Goal: Task Accomplishment & Management: Use online tool/utility

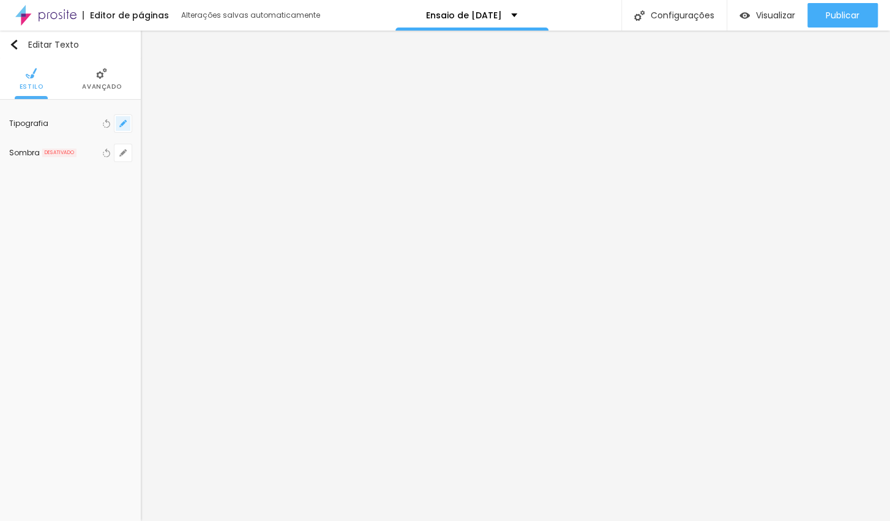
click at [118, 121] on button "button" at bounding box center [122, 123] width 17 height 17
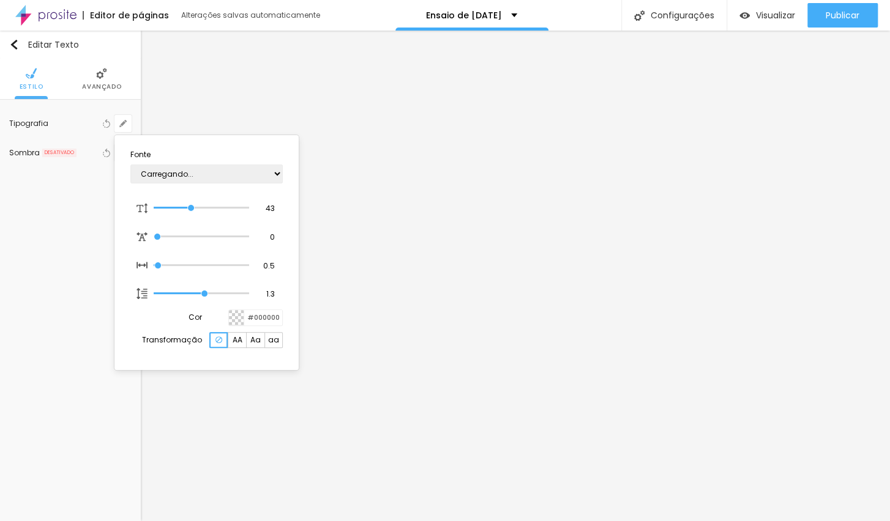
type input "1"
click at [273, 179] on select "AbrilFatface-Regular Actor-Regular Alegreya AlegreyaBlack [PERSON_NAME] [PERSON…" at bounding box center [206, 174] width 152 height 19
click at [477, 110] on div at bounding box center [445, 260] width 890 height 521
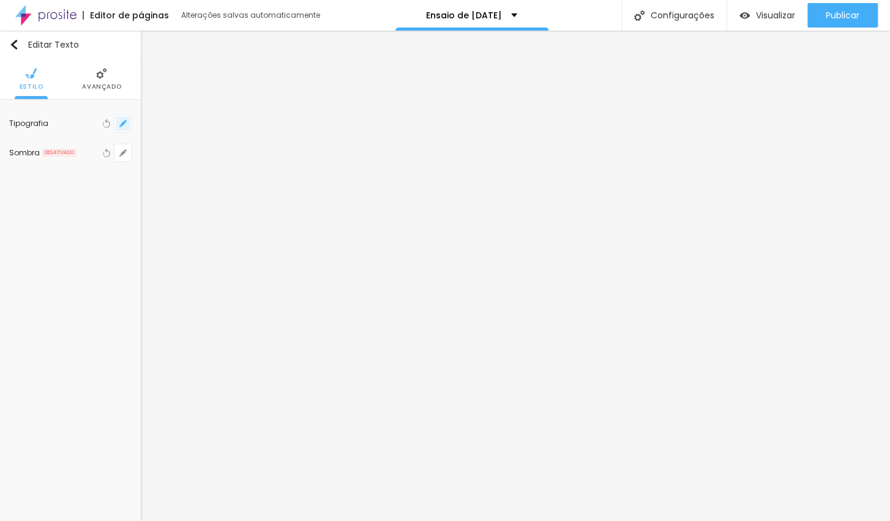
click at [120, 125] on icon "button" at bounding box center [120, 126] width 2 height 2
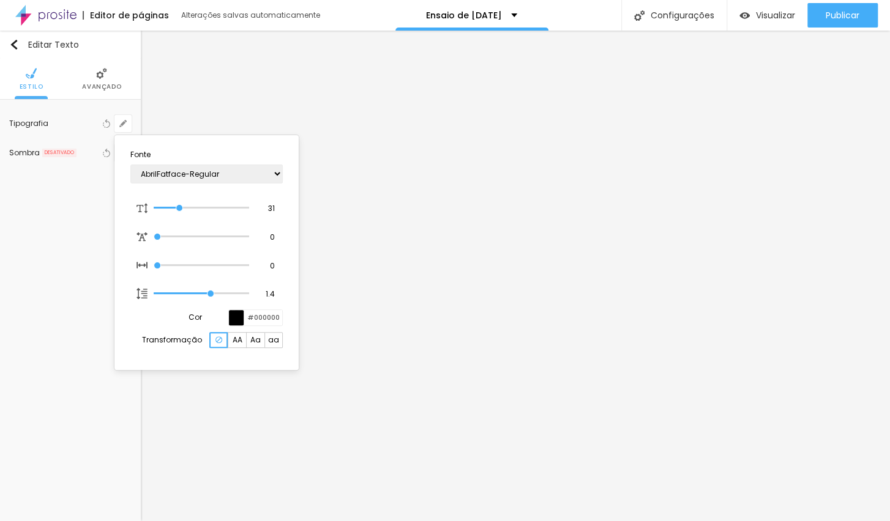
click at [454, 158] on div at bounding box center [445, 260] width 890 height 521
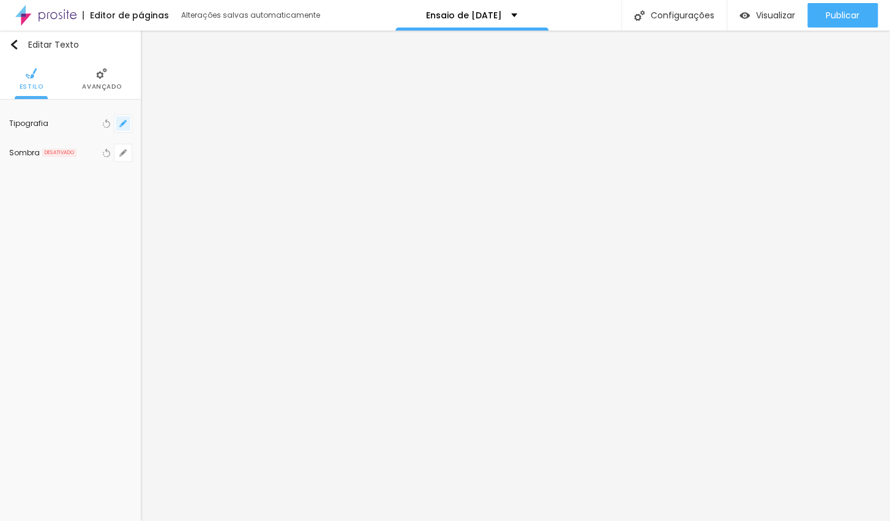
click at [127, 118] on button "button" at bounding box center [122, 123] width 17 height 17
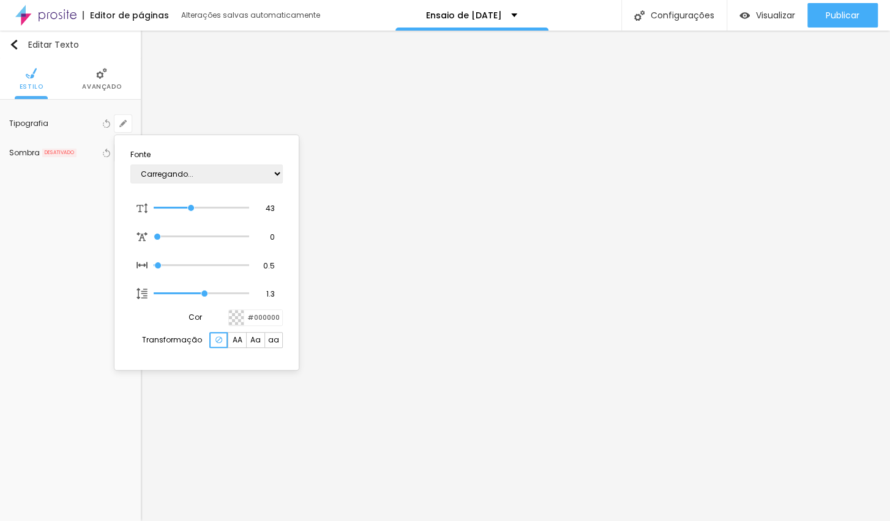
type input "1"
click at [245, 174] on select "AbrilFatface-Regular Actor-Regular Alegreya AlegreyaBlack [PERSON_NAME] [PERSON…" at bounding box center [206, 174] width 152 height 19
select select "DancingScript"
click at [130, 165] on select "AbrilFatface-Regular Actor-Regular Alegreya AlegreyaBlack [PERSON_NAME] [PERSON…" at bounding box center [206, 174] width 152 height 19
type input "1"
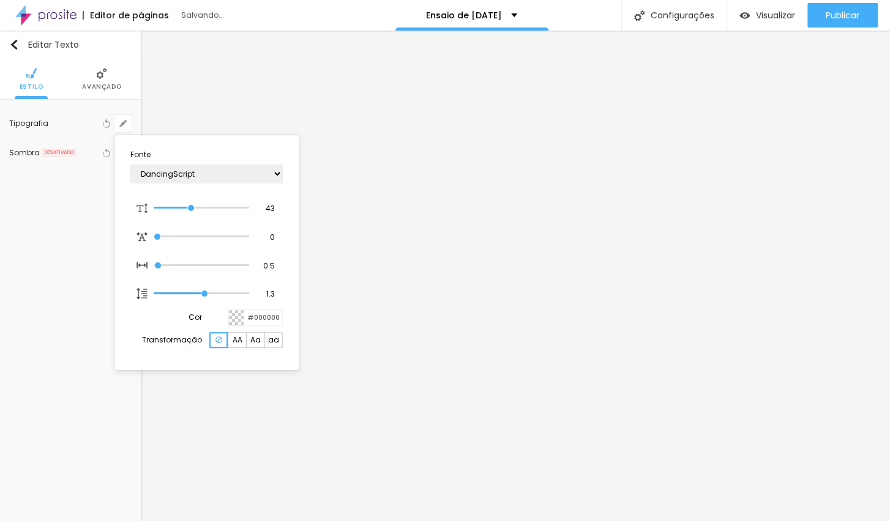
click at [372, 102] on div at bounding box center [445, 260] width 890 height 521
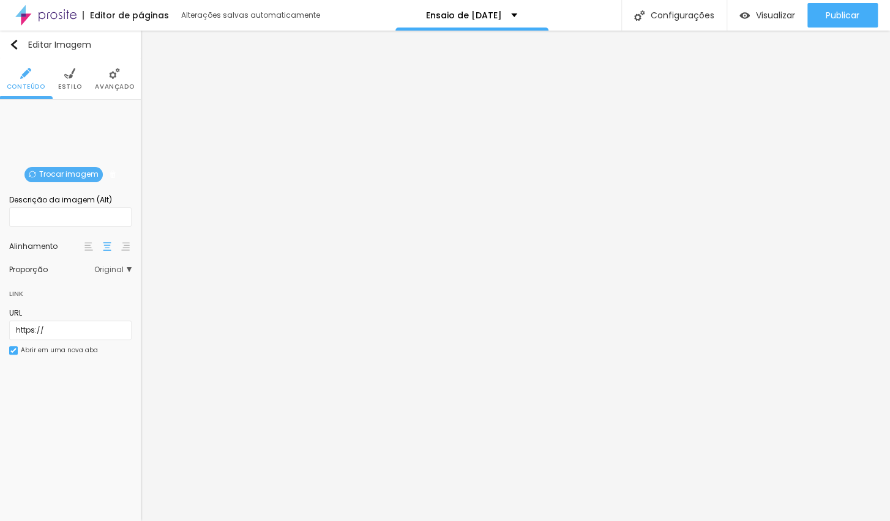
click at [78, 179] on span "Trocar imagem" at bounding box center [63, 174] width 78 height 15
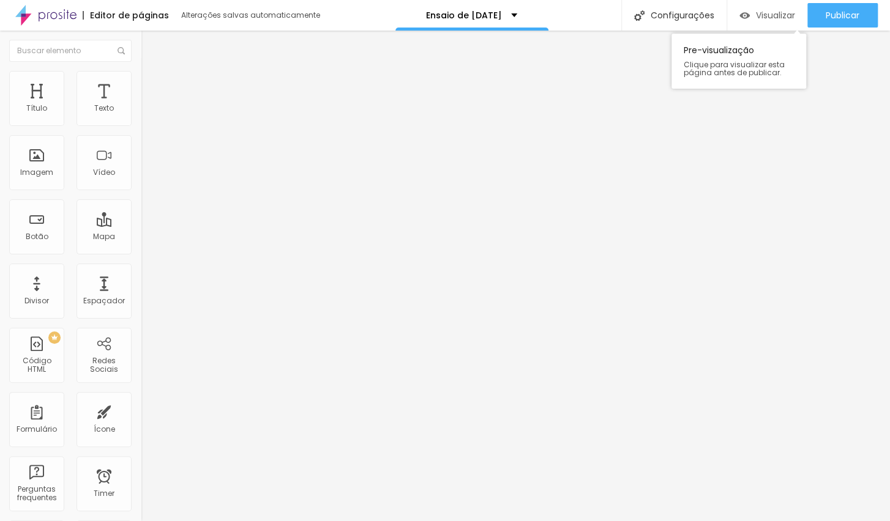
click at [765, 18] on span "Visualizar" at bounding box center [775, 15] width 39 height 10
